Goal: Register for event/course

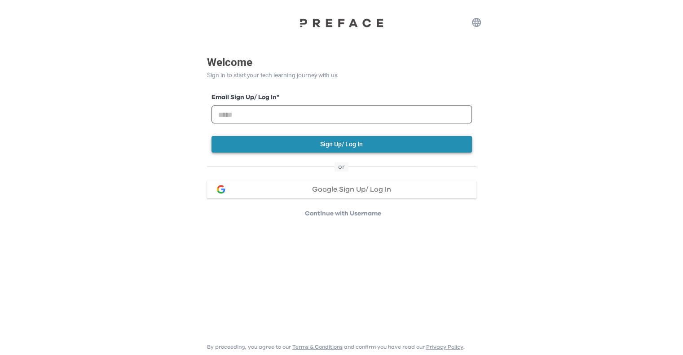
click at [361, 141] on button "Sign Up/ Log In" at bounding box center [342, 144] width 260 height 17
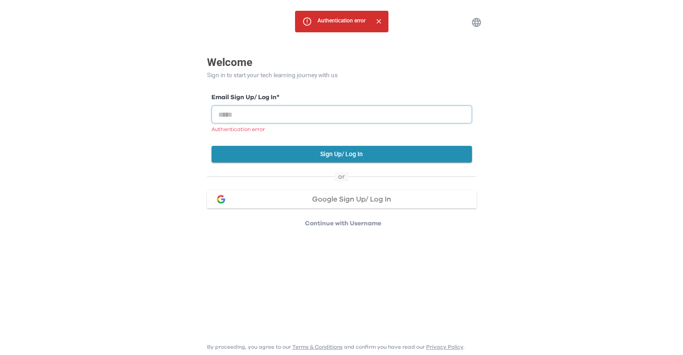
click at [361, 114] on input "email" at bounding box center [342, 115] width 260 height 18
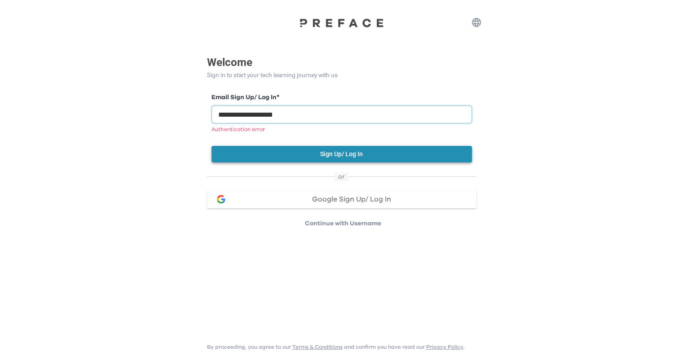
type input "**********"
click at [350, 152] on button "Sign Up/ Log In" at bounding box center [342, 154] width 260 height 17
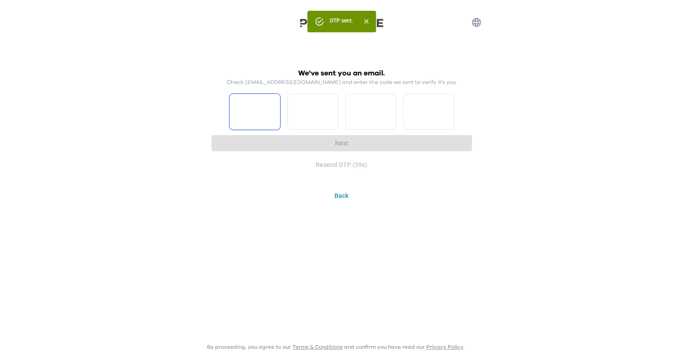
click at [251, 113] on input "Please enter OTP character 1" at bounding box center [254, 112] width 51 height 36
type input "*"
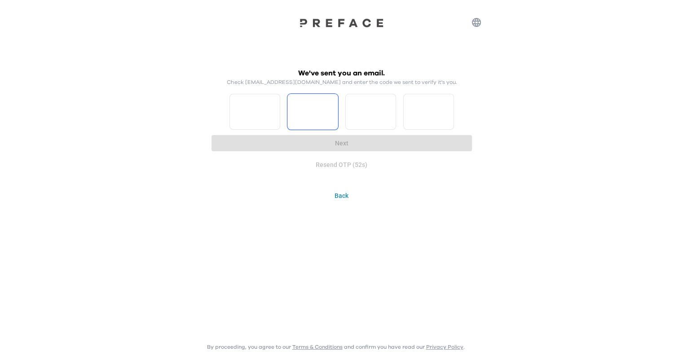
type input "*"
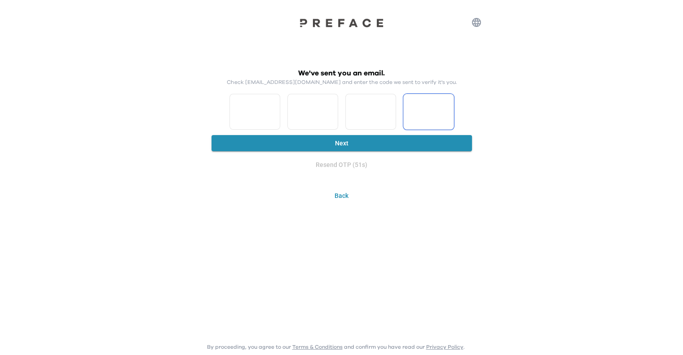
type input "*"
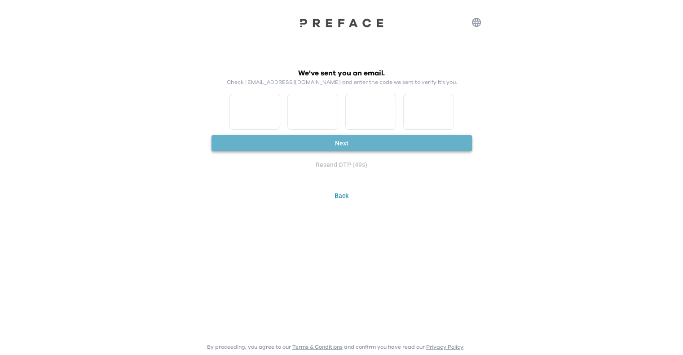
click at [355, 146] on button "Next" at bounding box center [342, 143] width 260 height 17
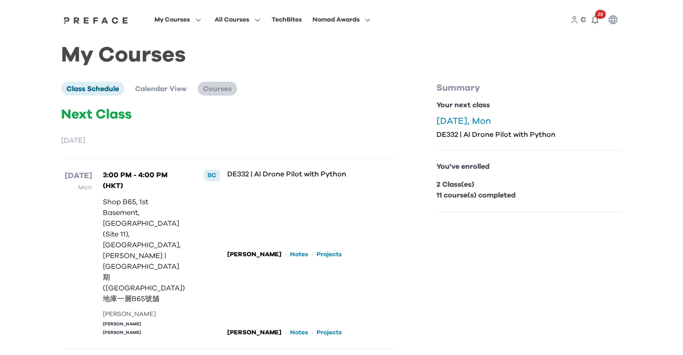
click at [224, 92] on span "Courses" at bounding box center [217, 88] width 29 height 7
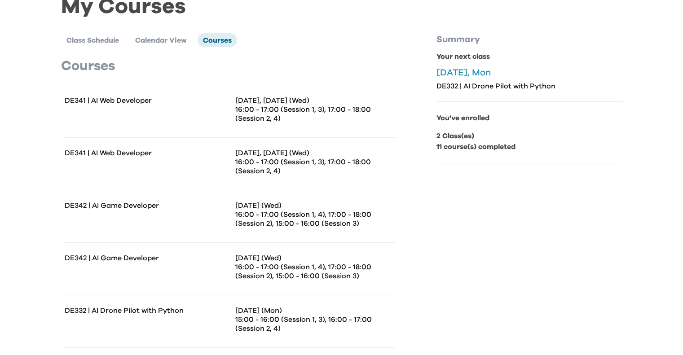
scroll to position [112, 0]
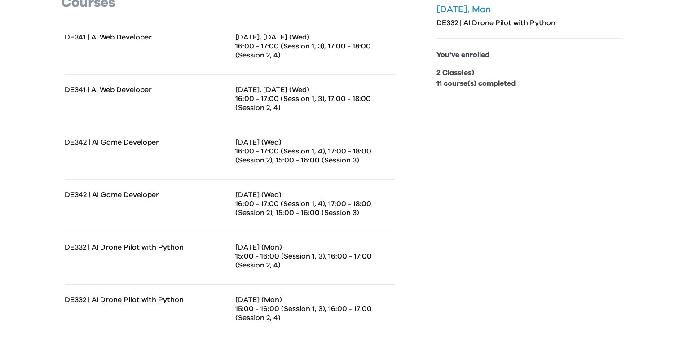
click at [275, 214] on p "16:00 - 17:00 (Session 1, 4), 17:00 - 18:00 (Session 2), 15:00 - 16:00 (Session…" at bounding box center [315, 208] width 160 height 18
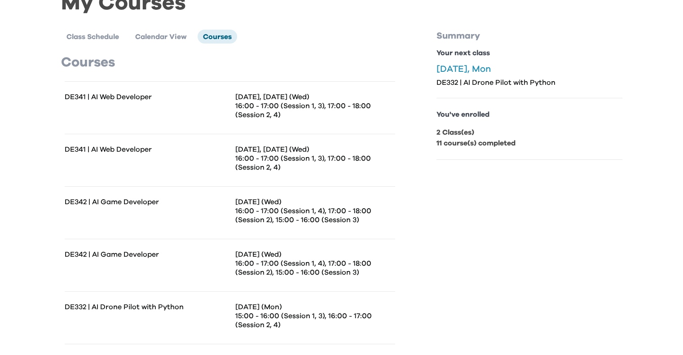
scroll to position [0, 0]
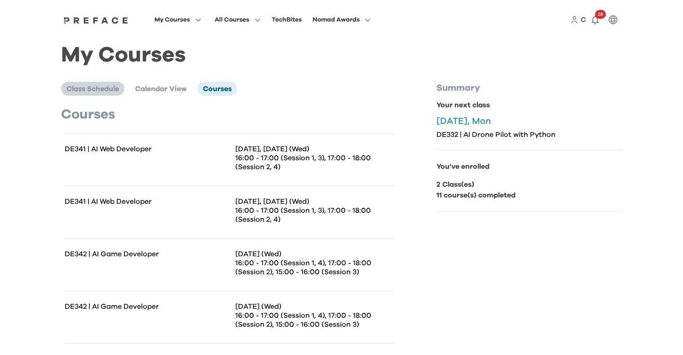
click at [96, 93] on span "Class Schedule" at bounding box center [92, 88] width 53 height 7
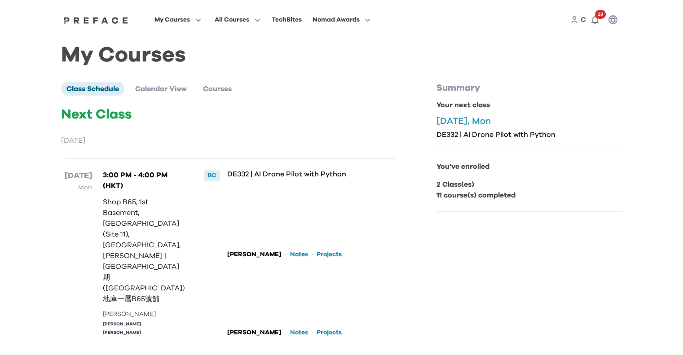
click at [89, 143] on p "August 2025" at bounding box center [230, 140] width 338 height 11
click at [226, 92] on span "Courses" at bounding box center [217, 88] width 29 height 7
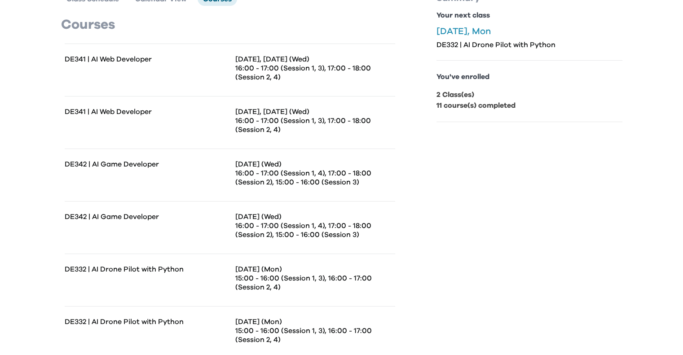
click at [277, 146] on div "DE341 | AI Web Developer Jun 25, Jul 2 (Wed) 16:00 - 17:00 (Session 1, 3), 17:0…" at bounding box center [230, 122] width 330 height 53
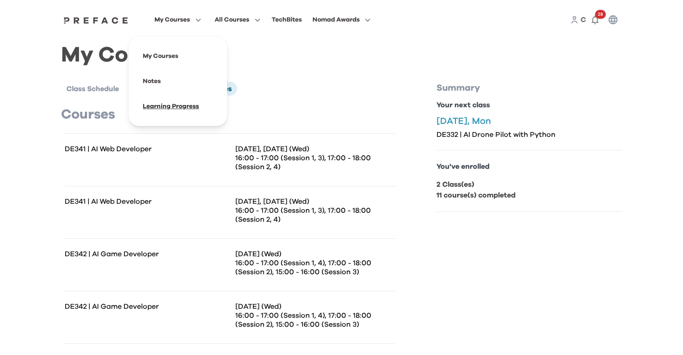
click at [163, 111] on span at bounding box center [178, 106] width 84 height 25
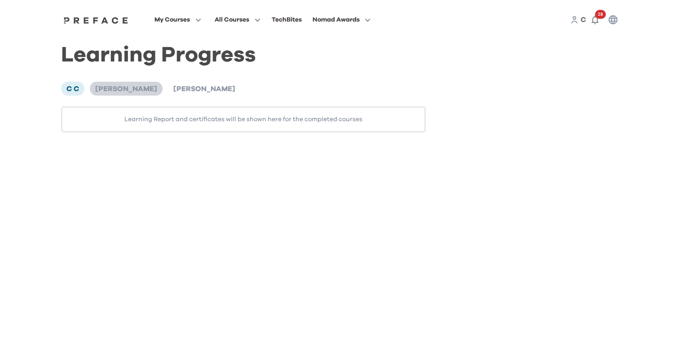
click at [127, 93] on span "[PERSON_NAME]" at bounding box center [126, 88] width 62 height 7
